Goal: Purchase product/service

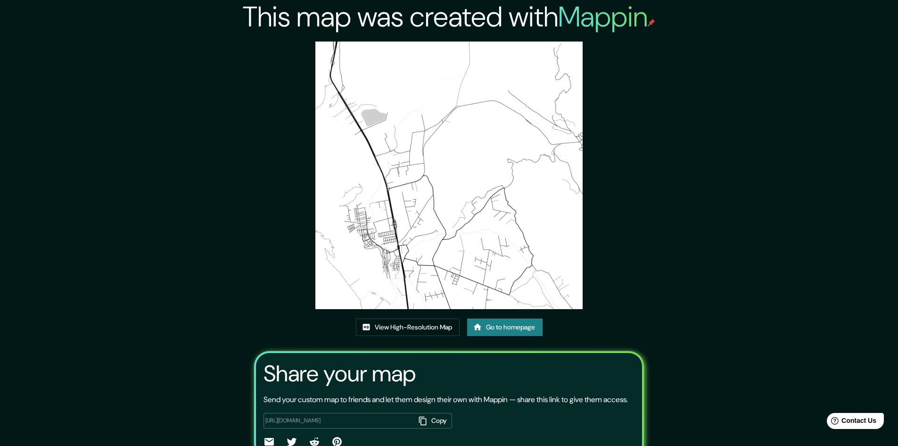
click at [496, 331] on link "Go to homepage" at bounding box center [504, 326] width 75 height 17
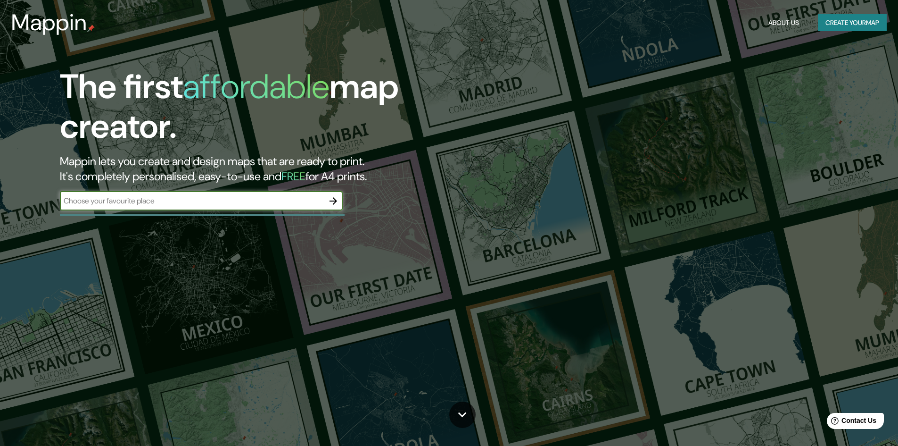
click at [228, 207] on div "​" at bounding box center [201, 200] width 283 height 19
type input "U"
type input "Illapel"
click at [335, 202] on icon "button" at bounding box center [334, 201] width 8 height 8
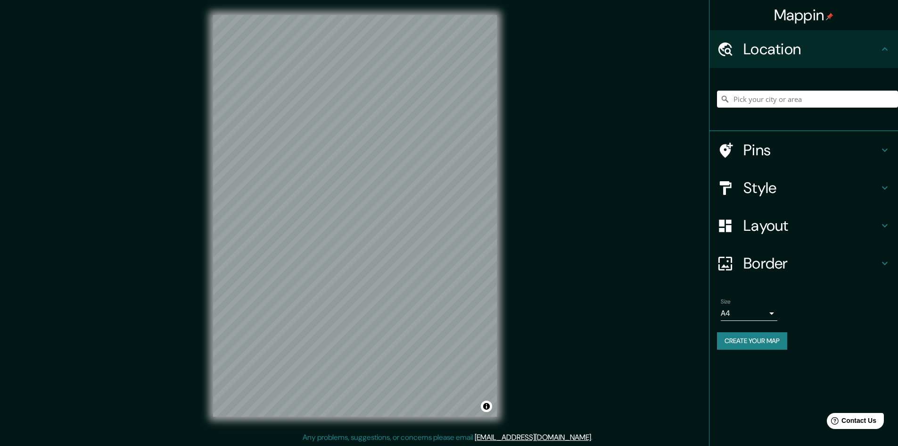
click at [753, 149] on h4 "Pins" at bounding box center [812, 150] width 136 height 19
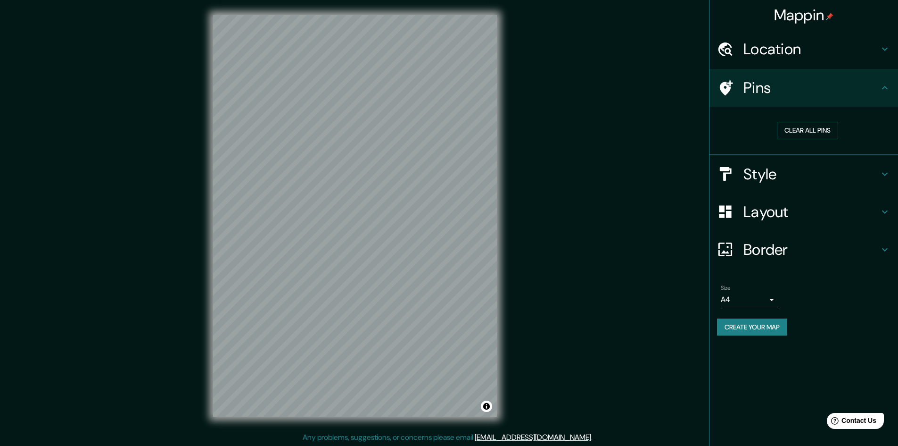
click at [780, 60] on div "Location" at bounding box center [804, 49] width 189 height 38
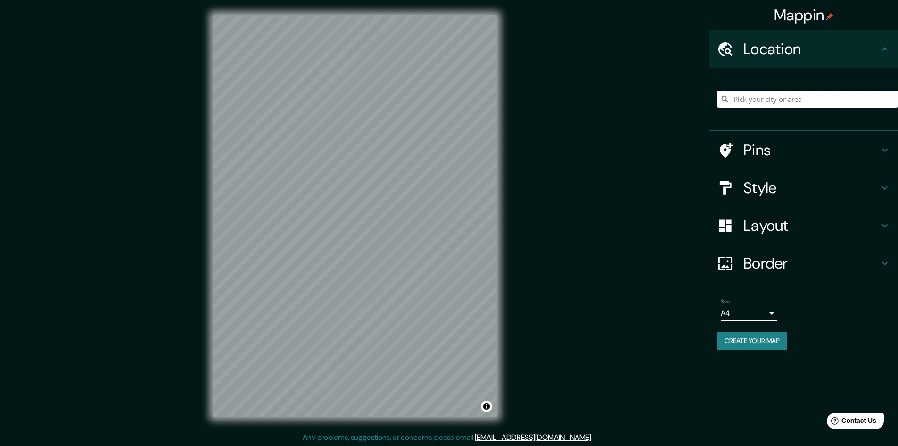
click at [766, 97] on input "Pick your city or area" at bounding box center [807, 99] width 181 height 17
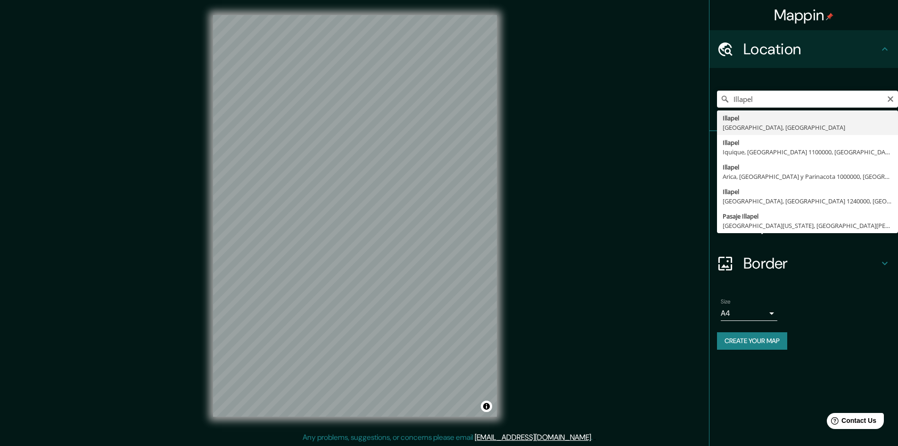
type input "Illapel, [GEOGRAPHIC_DATA], [GEOGRAPHIC_DATA]"
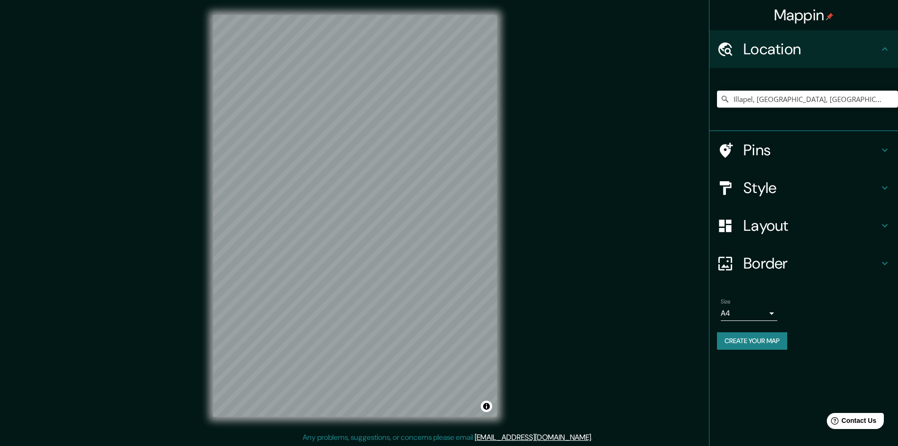
click at [786, 145] on h4 "Pins" at bounding box center [812, 150] width 136 height 19
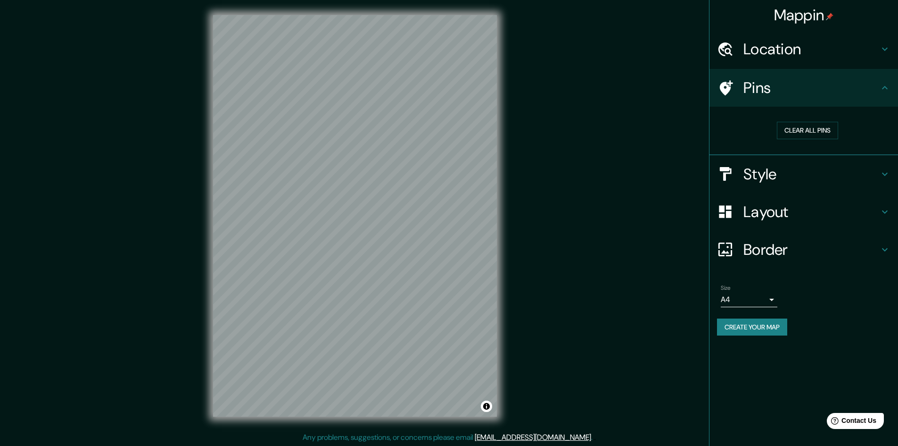
click at [773, 205] on h4 "Layout" at bounding box center [812, 211] width 136 height 19
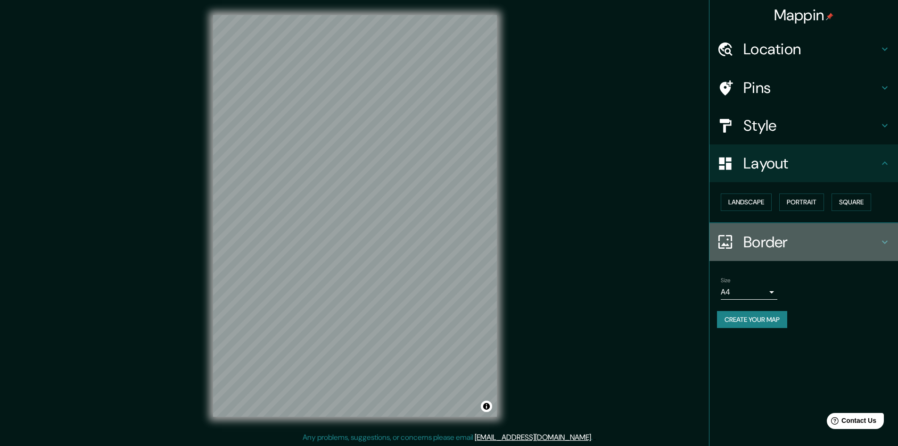
click at [776, 252] on div "Border" at bounding box center [804, 242] width 189 height 38
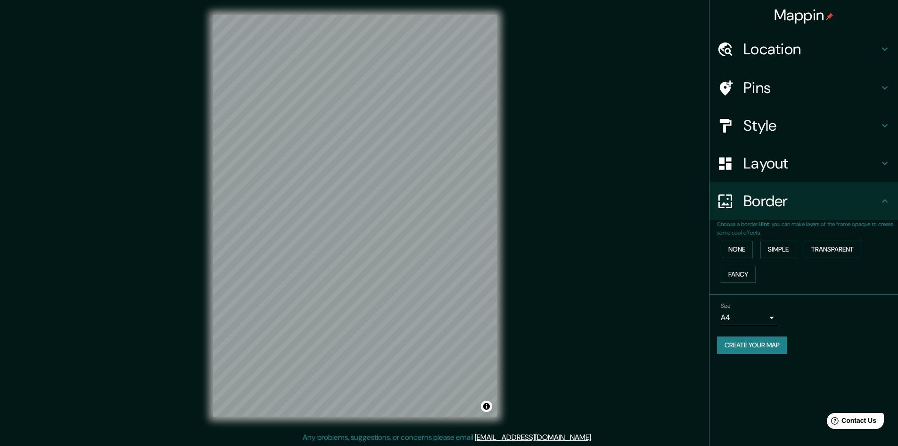
click at [745, 320] on body "Mappin Location [GEOGRAPHIC_DATA], [GEOGRAPHIC_DATA], [GEOGRAPHIC_DATA] Pins St…" at bounding box center [449, 223] width 898 height 446
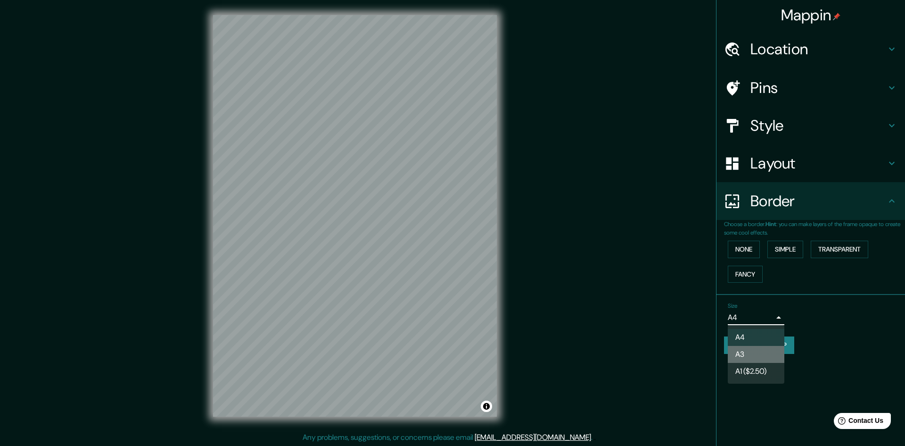
click at [756, 356] on li "A3" at bounding box center [756, 354] width 57 height 17
type input "a4"
